Goal: Navigation & Orientation: Find specific page/section

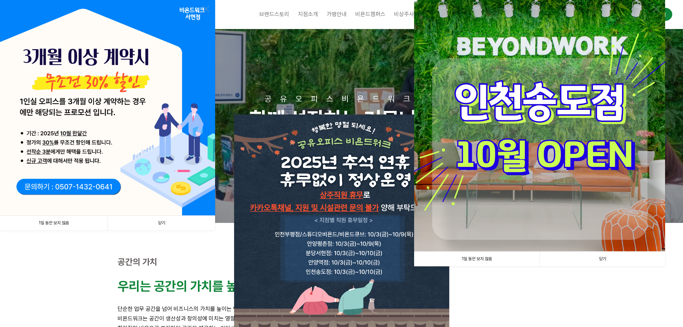
click at [487, 261] on link "1일 동안 보지 않음" at bounding box center [476, 258] width 125 height 15
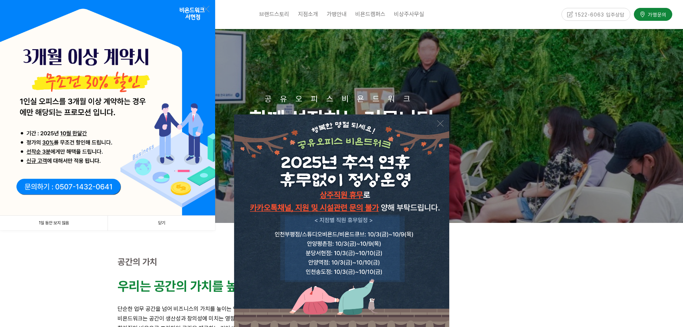
scroll to position [72, 0]
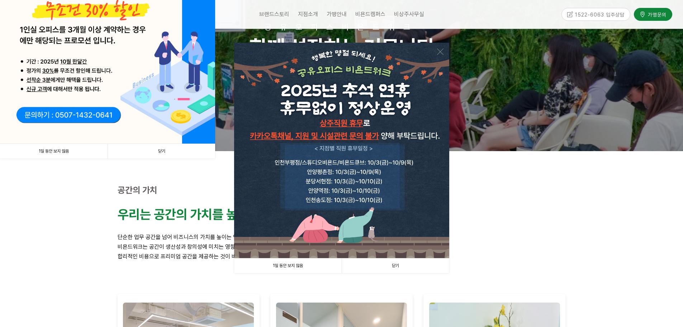
click at [298, 264] on link "1일 동안 보지 않음" at bounding box center [288, 265] width 108 height 15
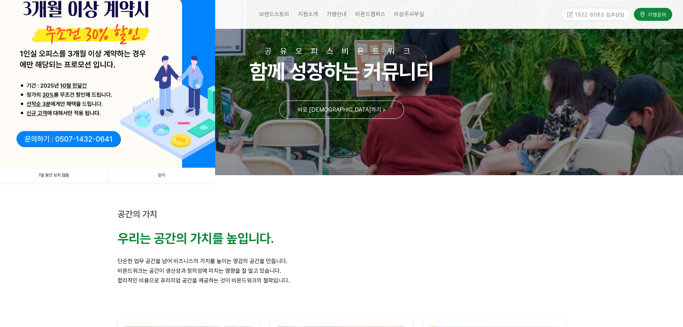
scroll to position [0, 0]
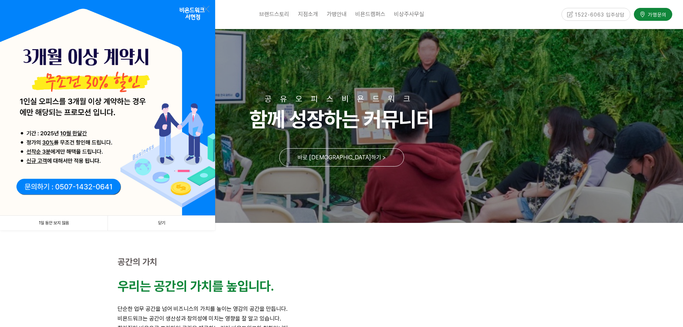
click at [66, 225] on link "1일 동안 보지 않음" at bounding box center [54, 222] width 108 height 15
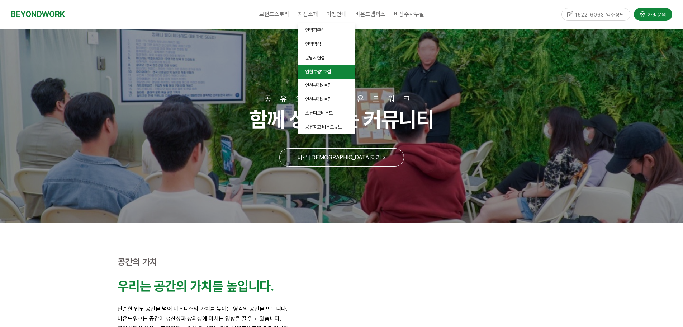
click at [323, 71] on span "인천부평1호점" at bounding box center [318, 71] width 26 height 5
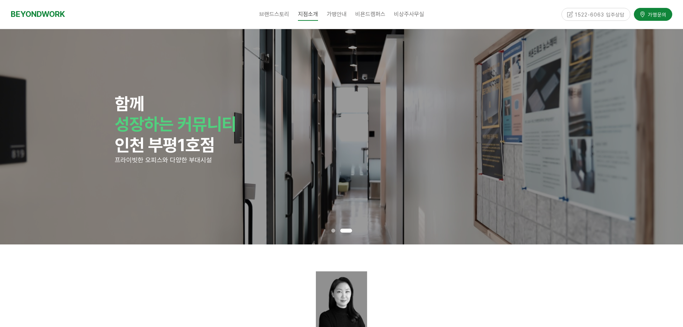
drag, startPoint x: 615, startPoint y: 178, endPoint x: 586, endPoint y: 37, distance: 143.4
